Goal: Task Accomplishment & Management: Use online tool/utility

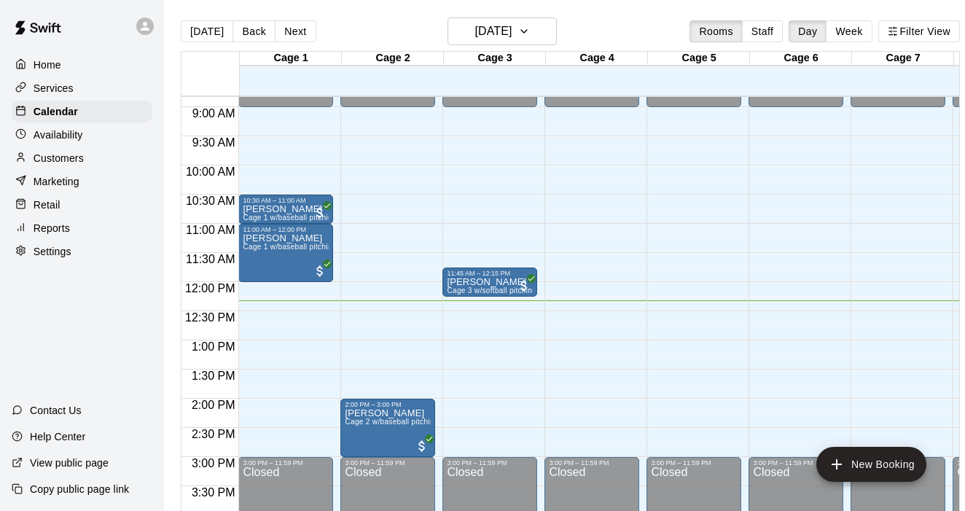
scroll to position [514, 0]
click at [50, 202] on p "Retail" at bounding box center [47, 205] width 27 height 15
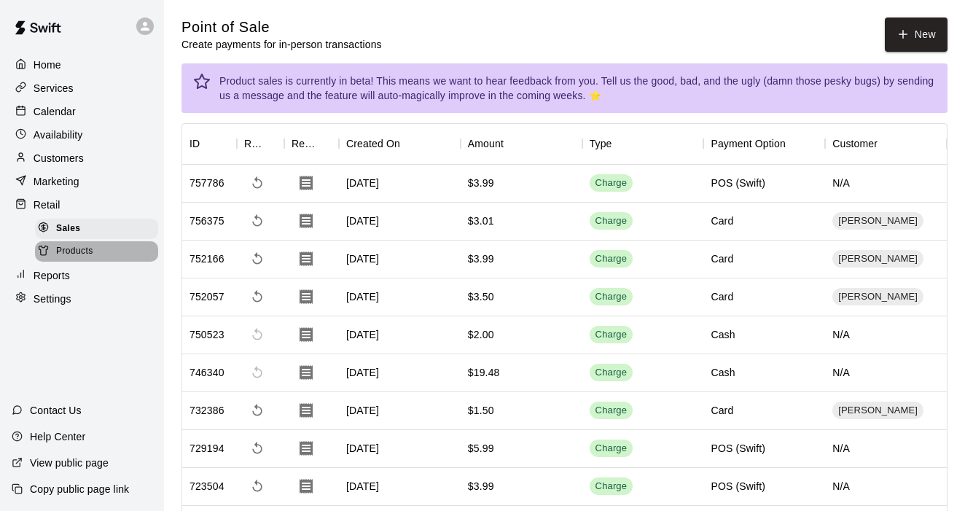
click at [63, 252] on span "Products" at bounding box center [74, 251] width 37 height 15
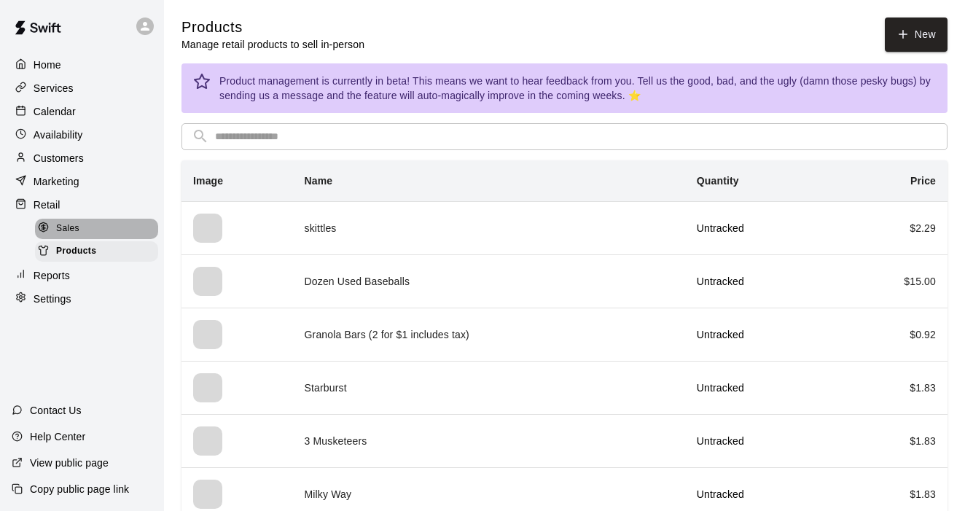
click at [67, 226] on span "Sales" at bounding box center [67, 229] width 23 height 15
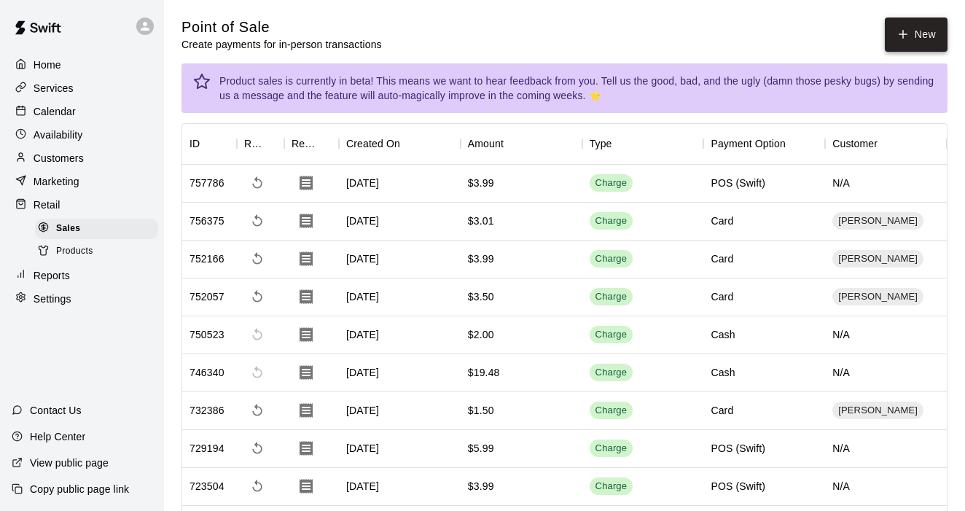
click at [917, 28] on button "New" at bounding box center [916, 35] width 63 height 34
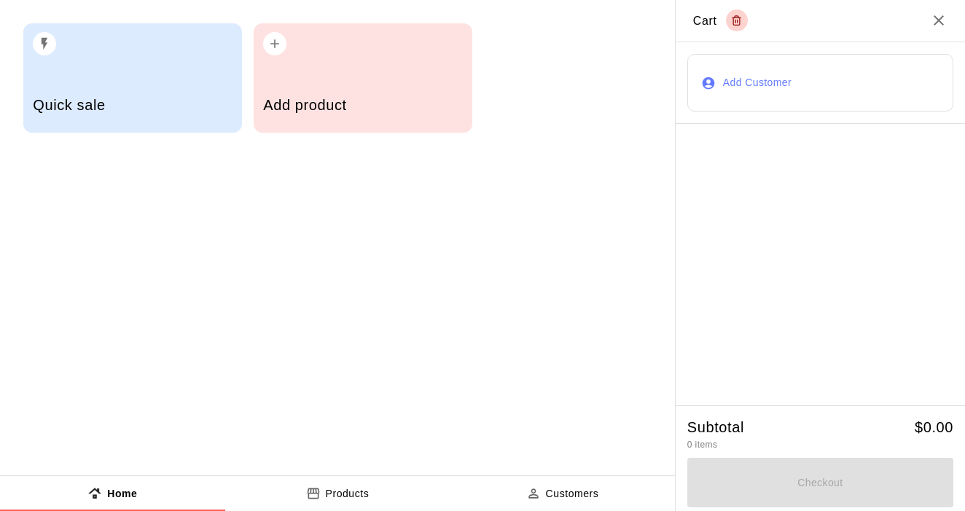
click at [117, 99] on h5 "Quick sale" at bounding box center [132, 106] width 199 height 20
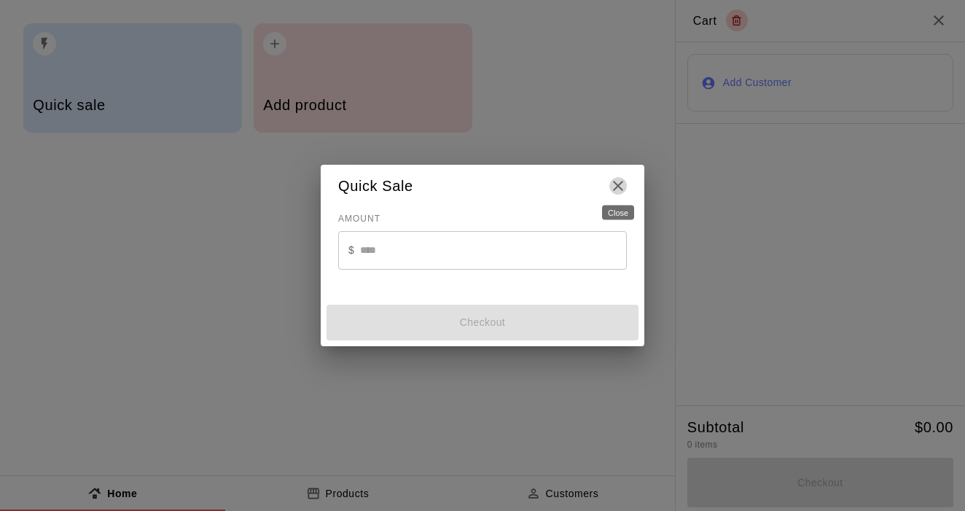
click at [621, 182] on icon "Close" at bounding box center [619, 186] width 18 height 18
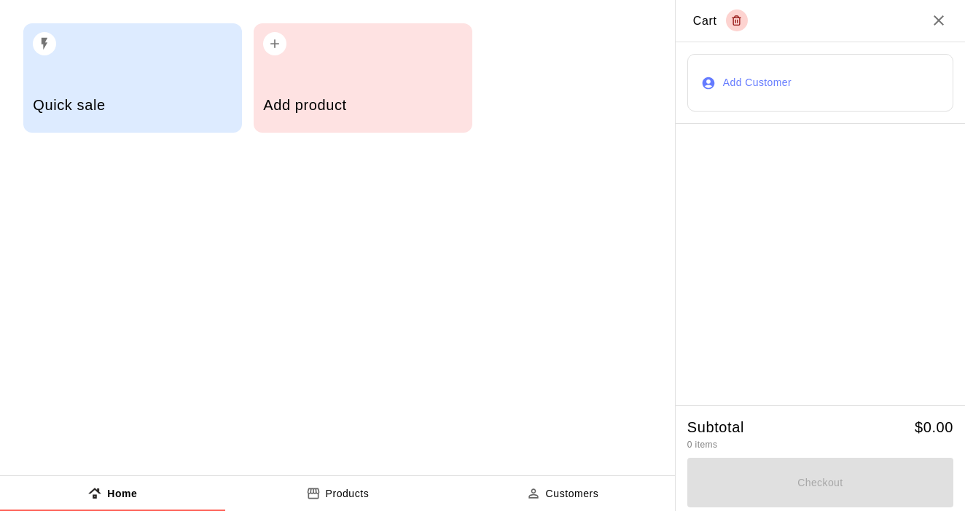
click at [342, 99] on h5 "Add product" at bounding box center [362, 106] width 199 height 20
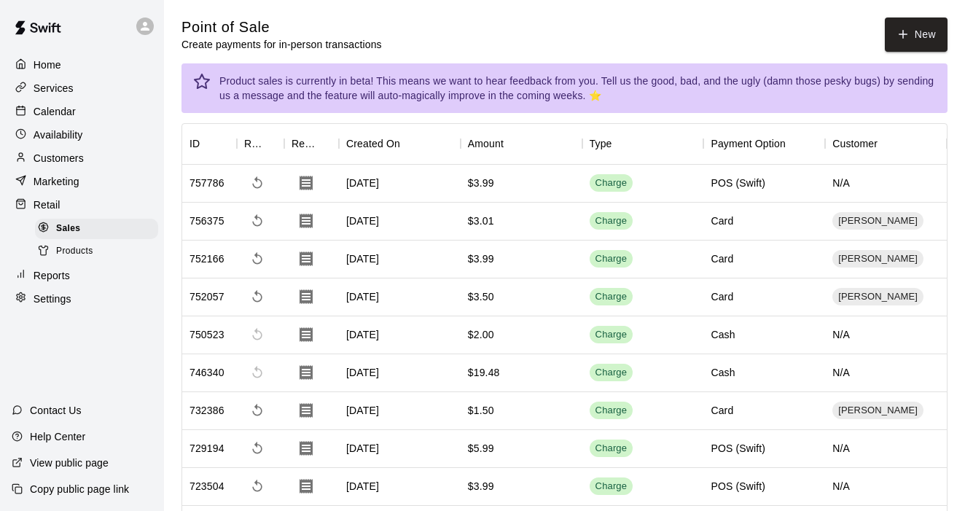
click at [71, 246] on span "Products" at bounding box center [74, 251] width 37 height 15
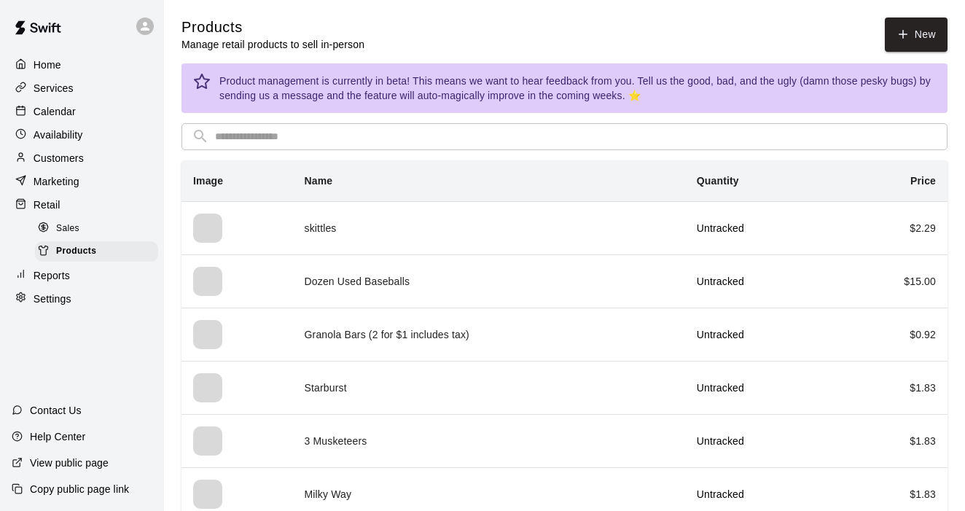
click at [58, 114] on p "Calendar" at bounding box center [55, 111] width 42 height 15
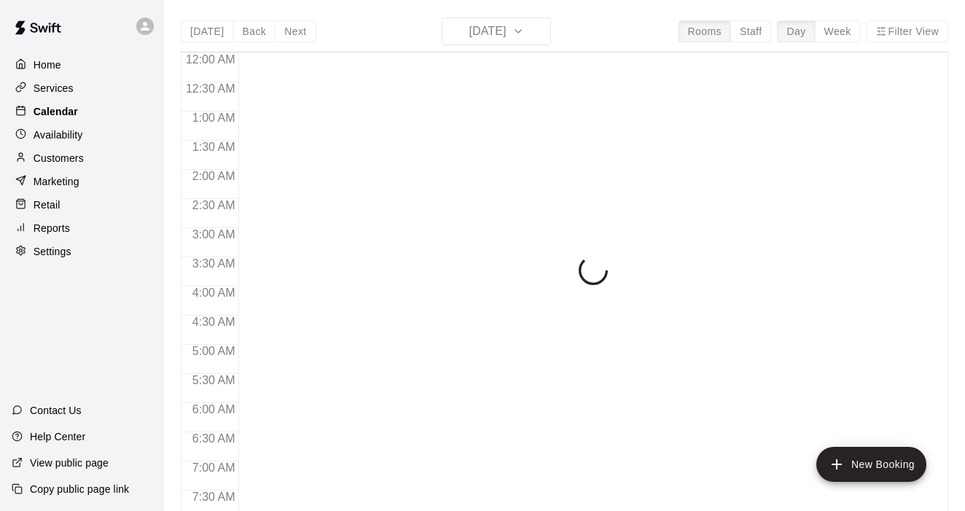
scroll to position [720, 0]
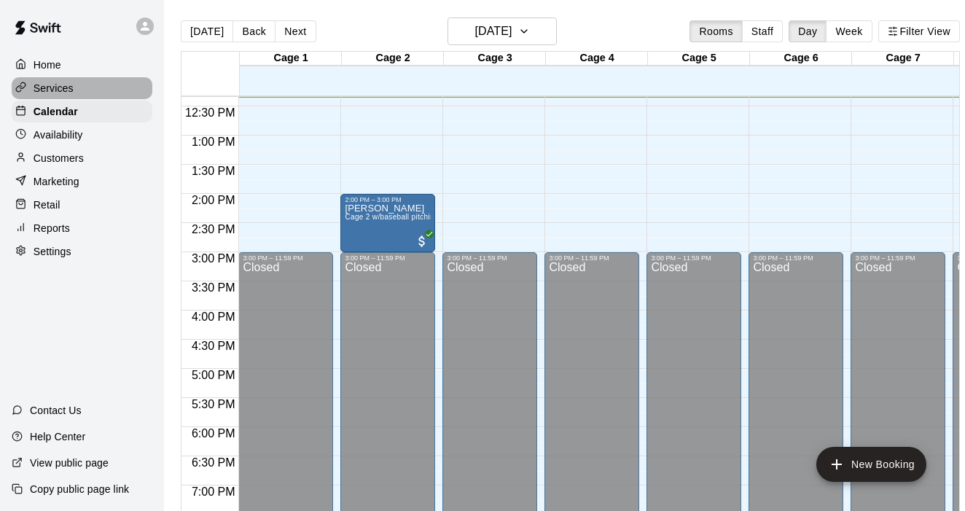
click at [57, 93] on p "Services" at bounding box center [54, 88] width 40 height 15
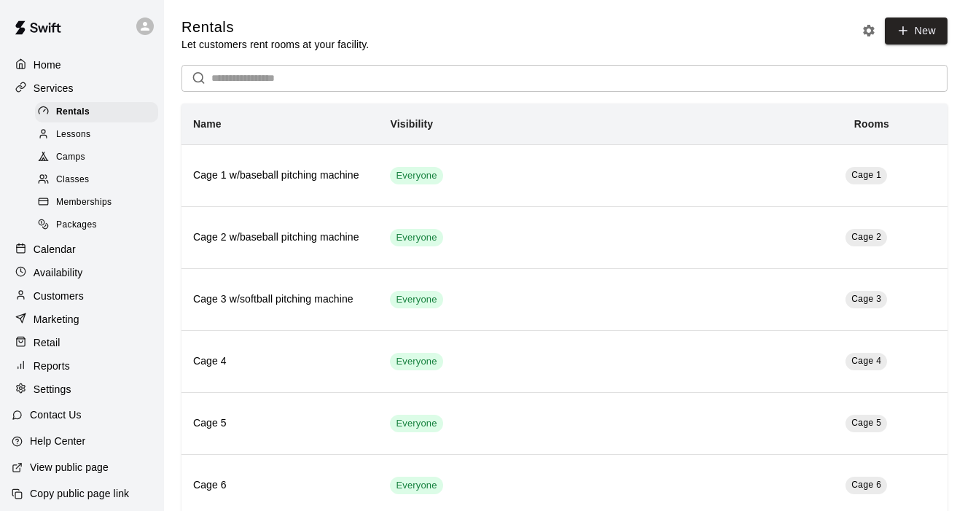
click at [54, 337] on p "Retail" at bounding box center [47, 342] width 27 height 15
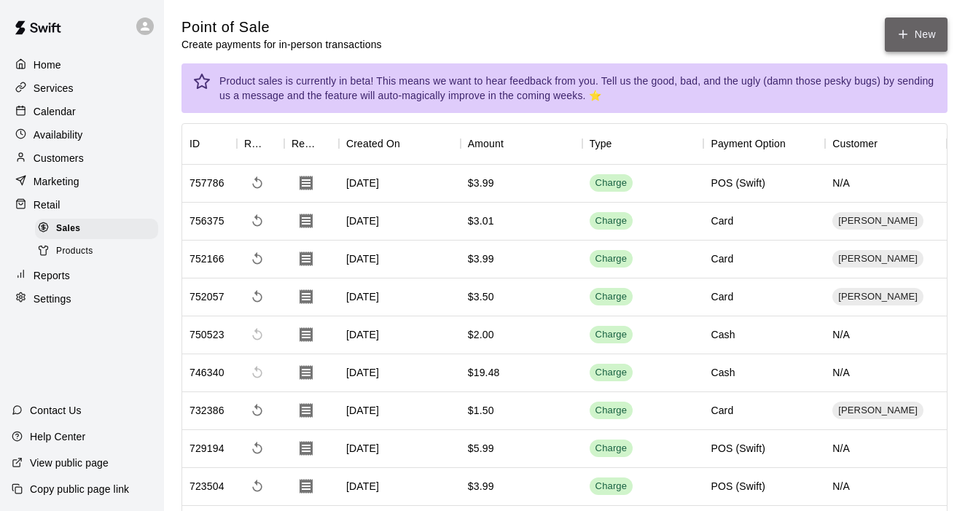
click at [915, 32] on button "New" at bounding box center [916, 35] width 63 height 34
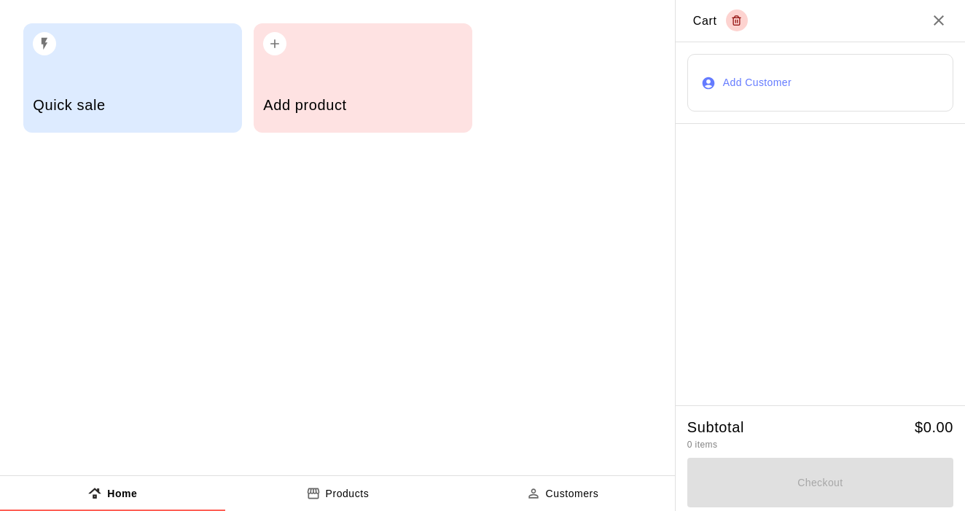
click at [333, 492] on p "Products" at bounding box center [348, 493] width 44 height 15
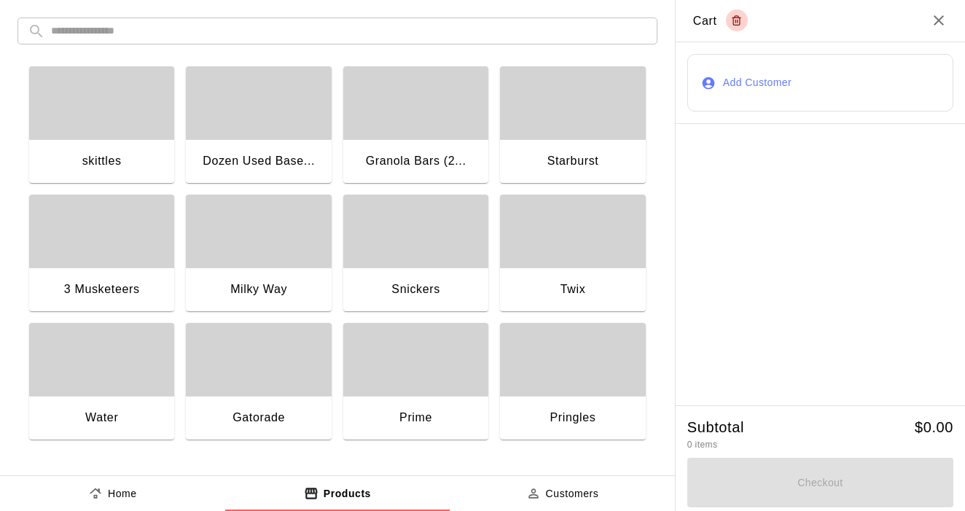
click at [114, 498] on p "Home" at bounding box center [122, 493] width 29 height 15
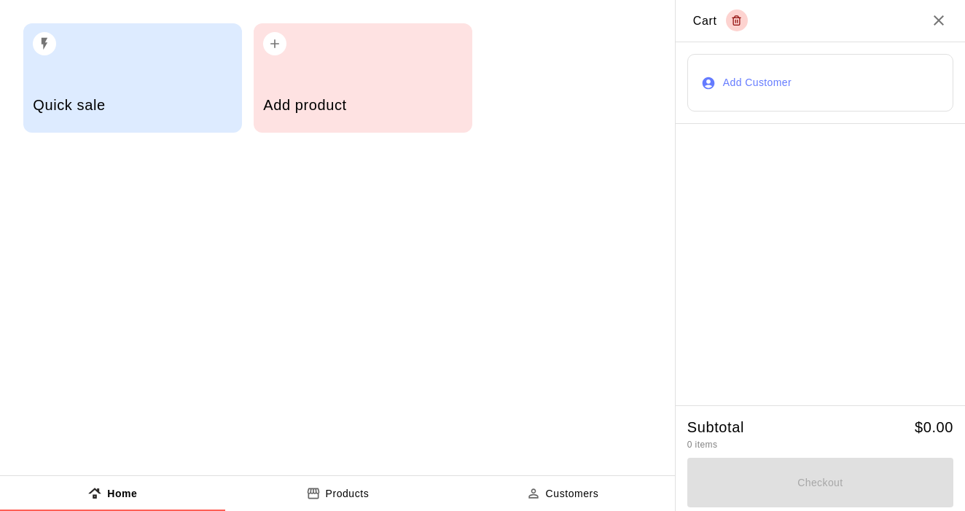
click at [122, 97] on h5 "Quick sale" at bounding box center [132, 106] width 199 height 20
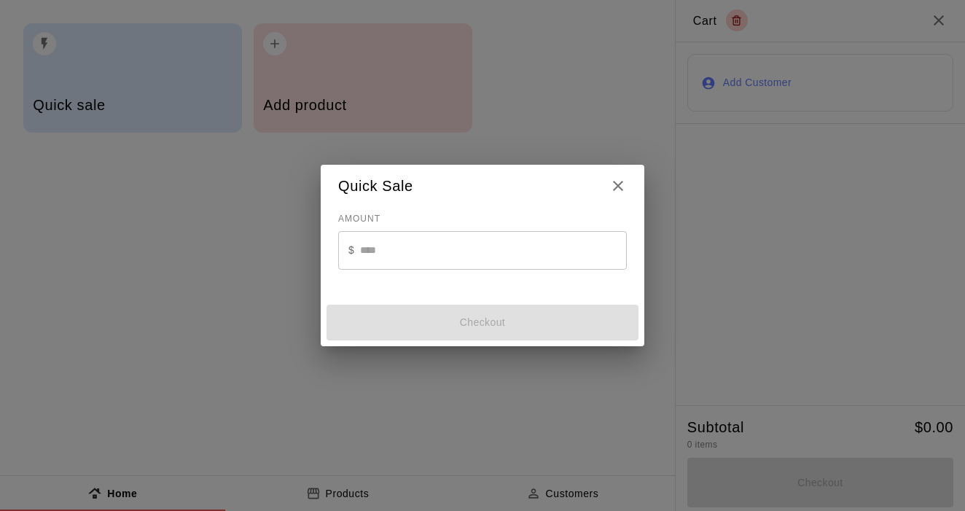
click at [620, 186] on icon "Close" at bounding box center [619, 186] width 18 height 18
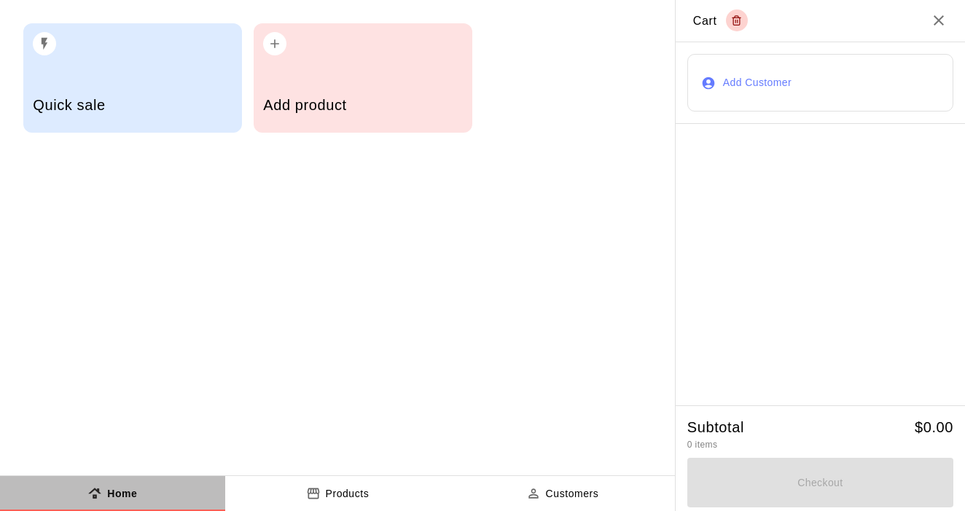
click at [136, 484] on button "Home" at bounding box center [112, 493] width 225 height 35
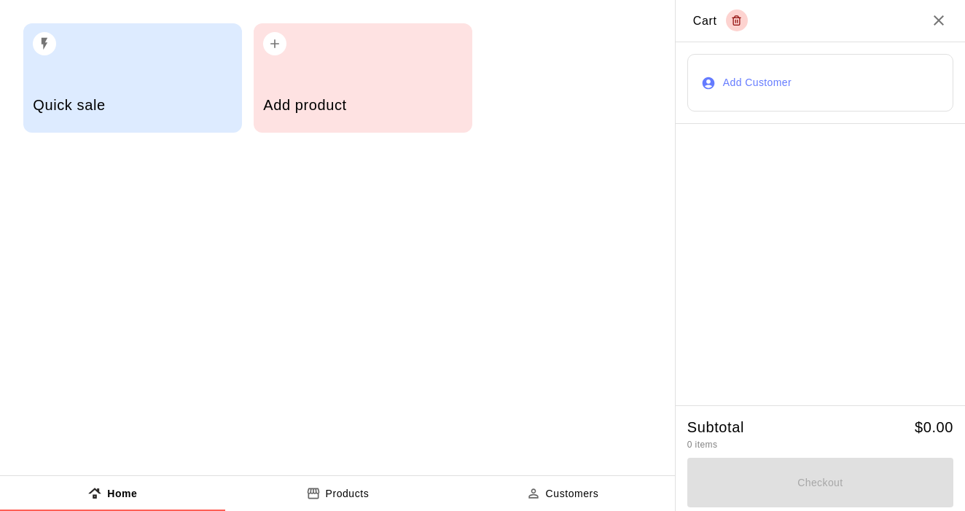
click at [785, 85] on button "Add Customer" at bounding box center [821, 83] width 266 height 58
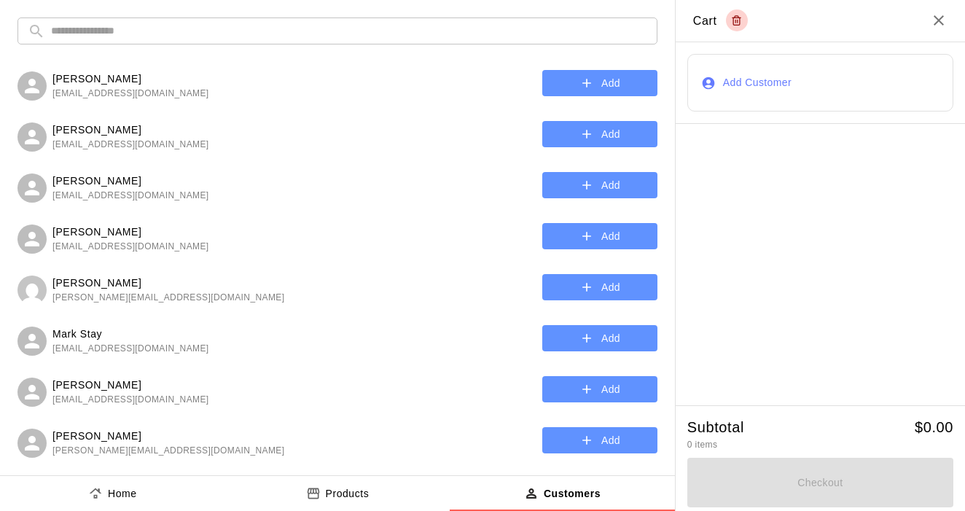
click at [278, 36] on input "text" at bounding box center [349, 31] width 597 height 27
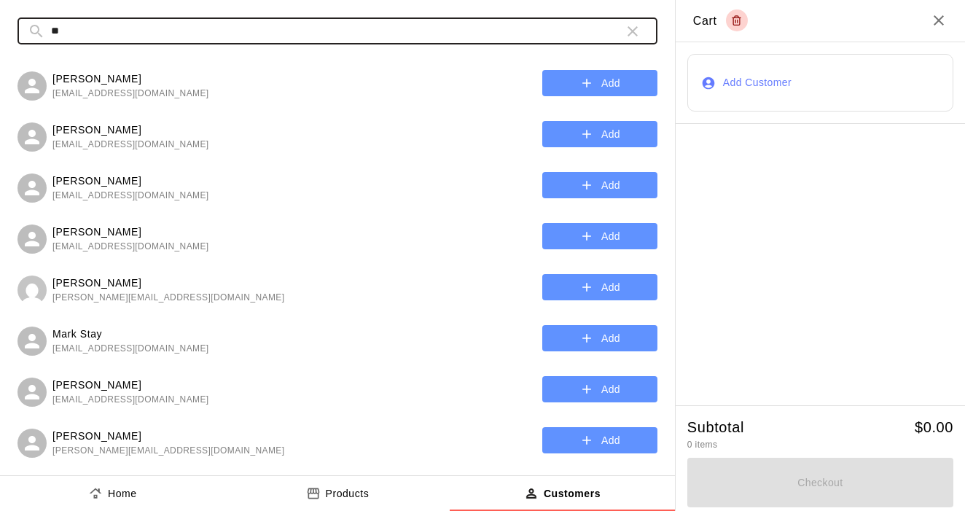
type input "*"
type input "********"
click at [84, 392] on p "[PERSON_NAME]" at bounding box center [131, 385] width 157 height 15
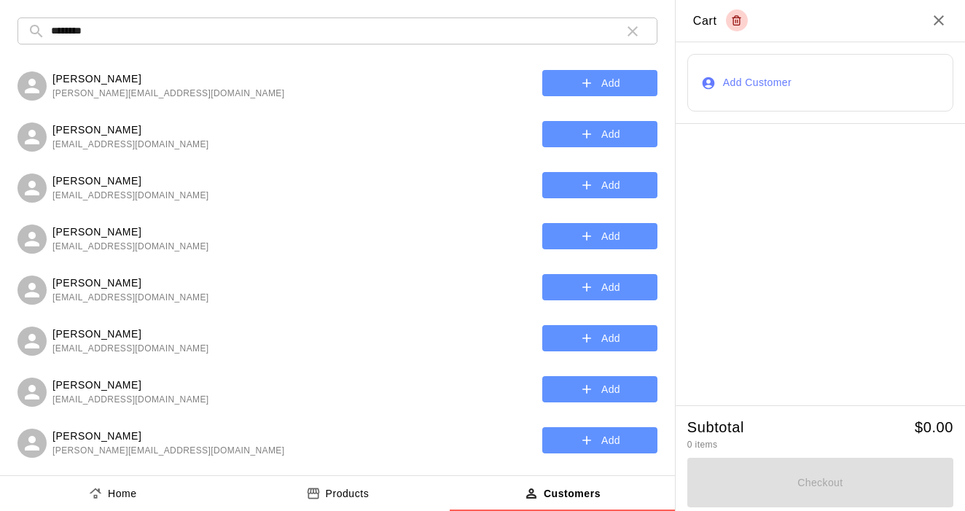
click at [85, 391] on p "[PERSON_NAME]" at bounding box center [131, 385] width 157 height 15
click at [128, 494] on p "Home" at bounding box center [122, 493] width 29 height 15
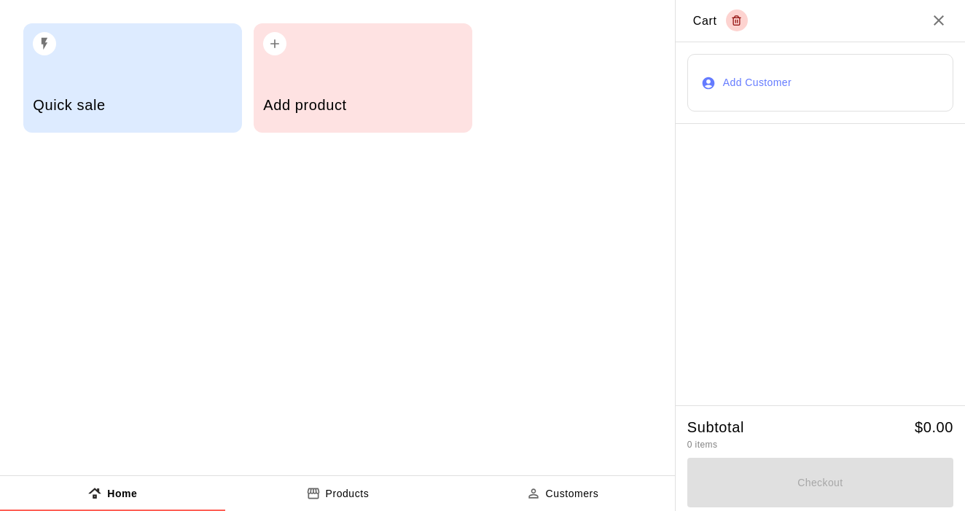
click at [307, 93] on div "Add product" at bounding box center [362, 107] width 199 height 52
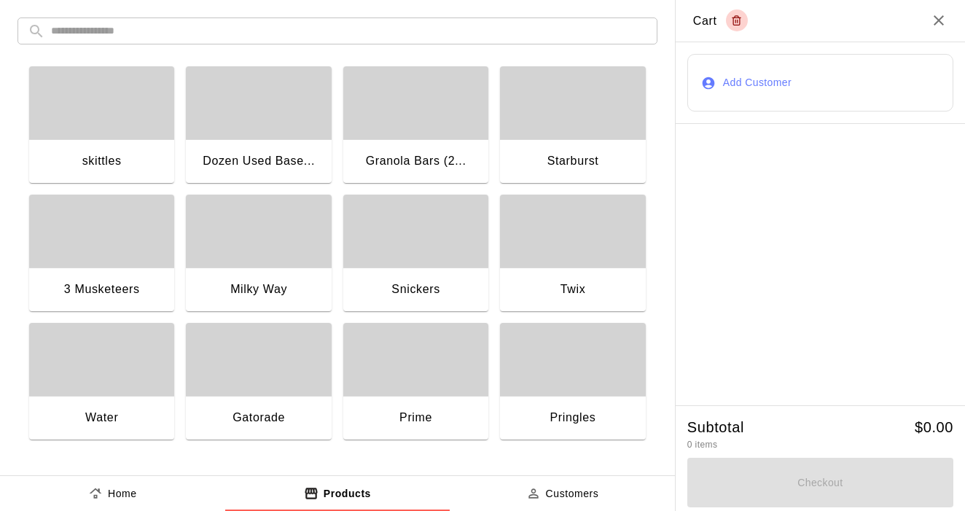
click at [326, 497] on p "Products" at bounding box center [347, 493] width 47 height 15
click at [123, 496] on p "Home" at bounding box center [122, 493] width 29 height 15
